Goal: Information Seeking & Learning: Learn about a topic

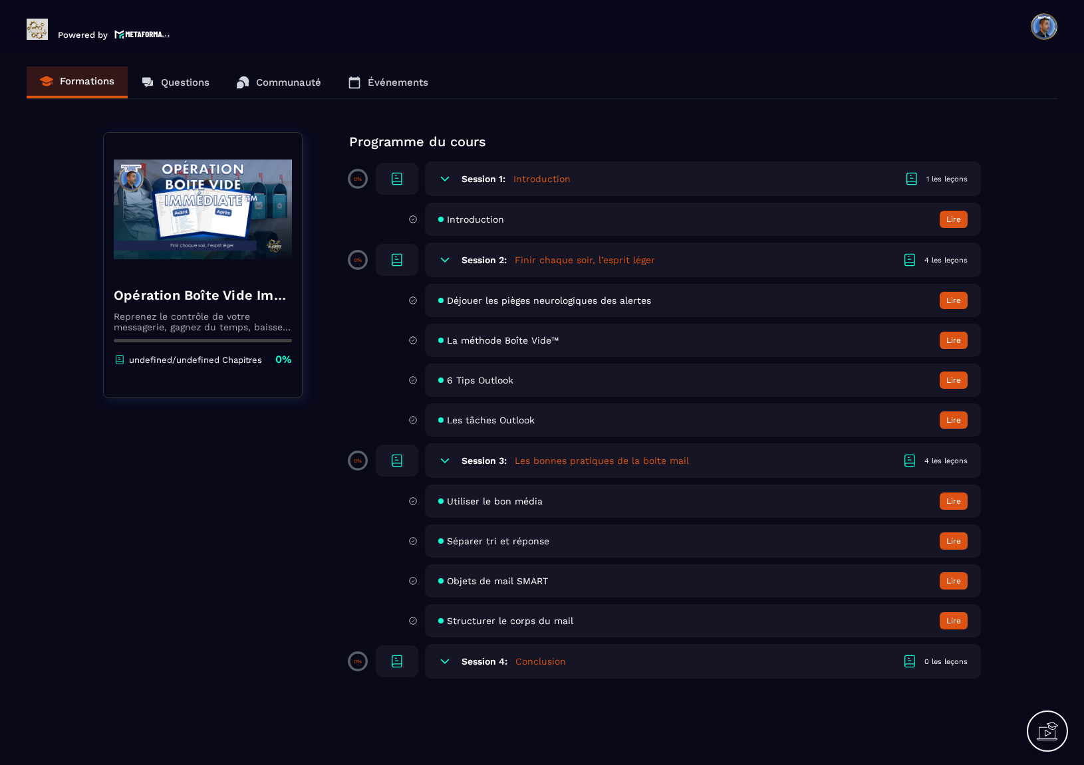
click at [707, 215] on div "Introduction Lire" at bounding box center [703, 219] width 556 height 33
click at [707, 298] on button "Lire" at bounding box center [954, 300] width 28 height 17
click at [491, 341] on span "La méthode Boîte Vide™" at bounding box center [503, 340] width 112 height 11
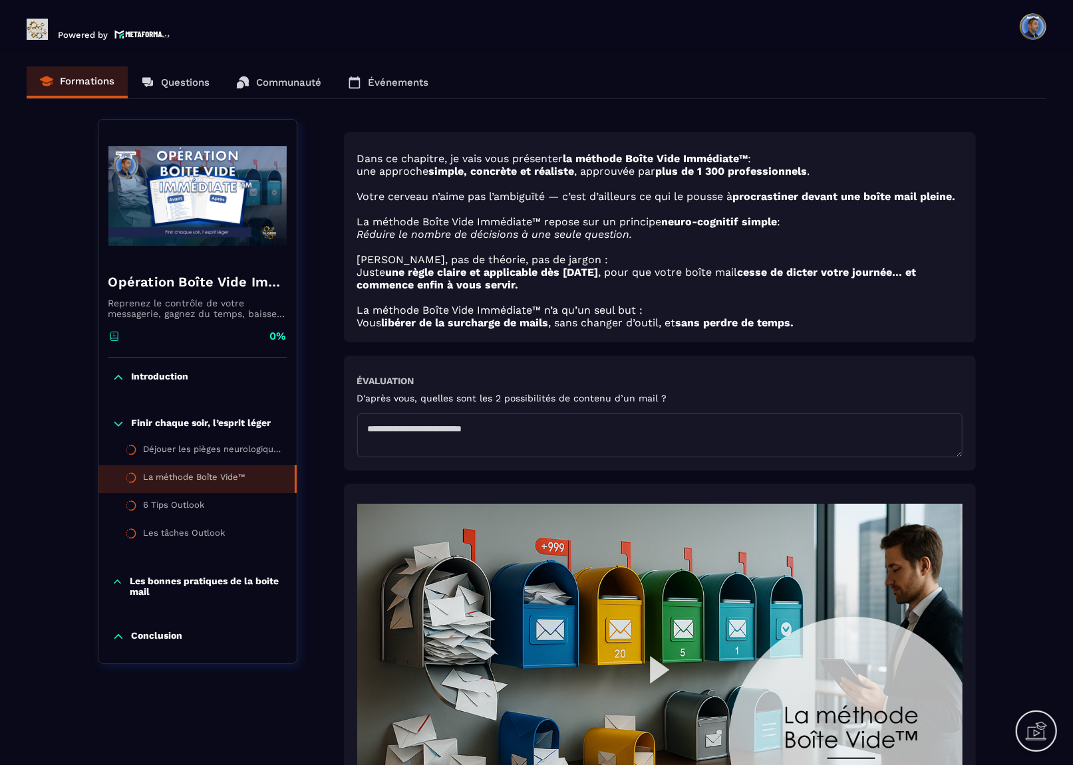
click at [704, 427] on textarea at bounding box center [659, 436] width 605 height 44
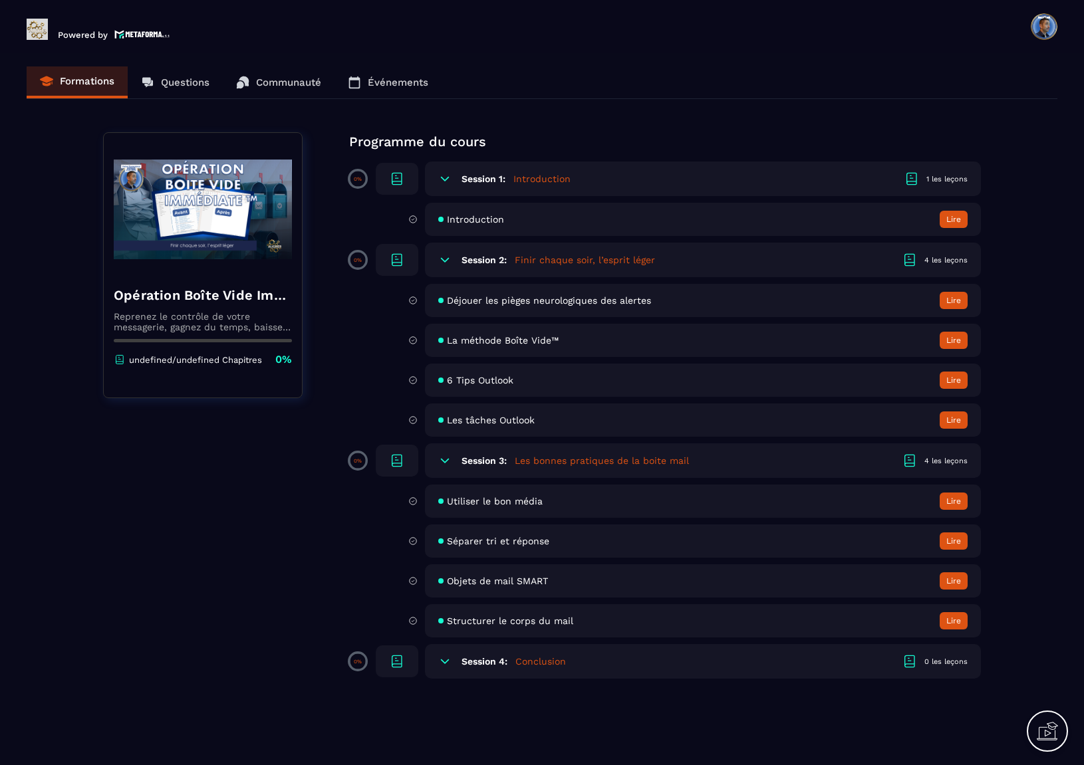
click at [531, 336] on span "La méthode Boîte Vide™" at bounding box center [503, 340] width 112 height 11
